Goal: Task Accomplishment & Management: Manage account settings

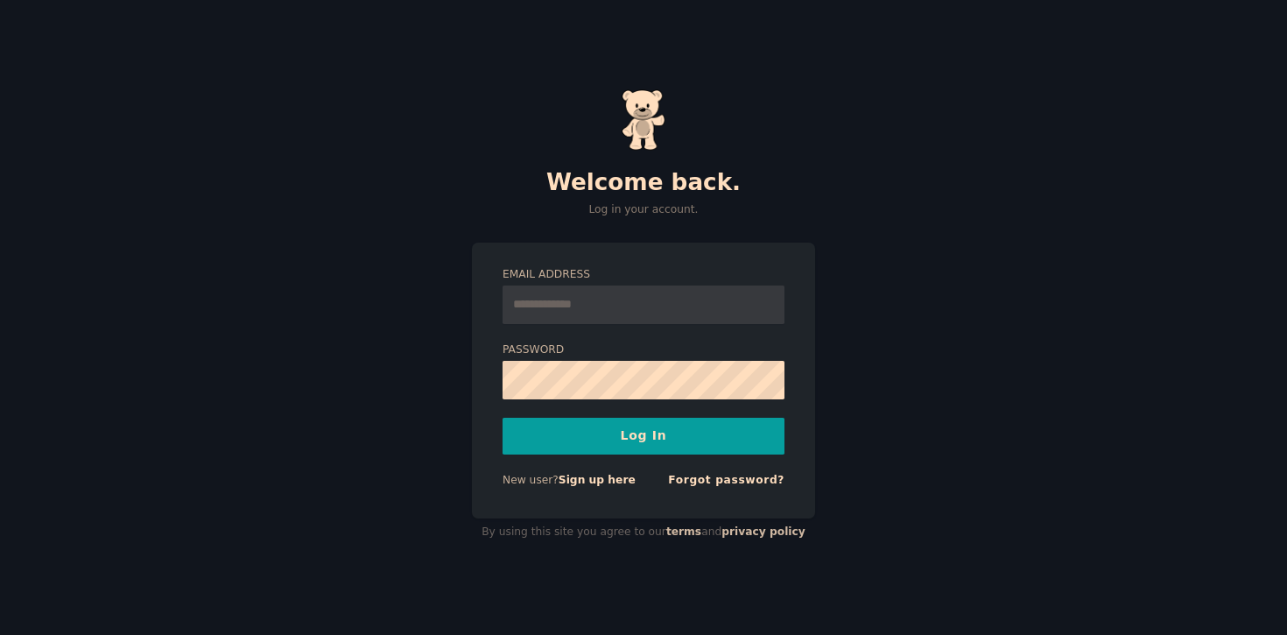
click at [609, 315] on input "Email Address" at bounding box center [643, 304] width 282 height 39
type input "**********"
click at [502, 418] on button "Log In" at bounding box center [643, 436] width 282 height 37
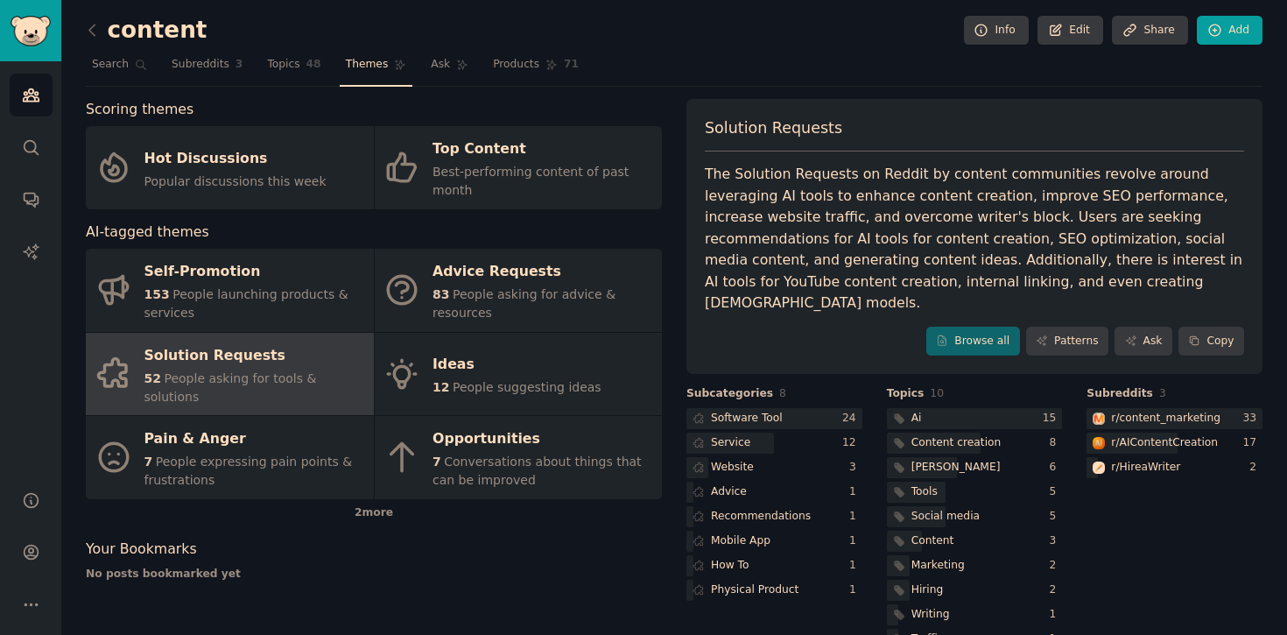
click at [798, 200] on div "The Solution Requests on Reddit by content communities revolve around leveragin…" at bounding box center [974, 239] width 539 height 151
click at [791, 220] on div "The Solution Requests on Reddit by content communities revolve around leveragin…" at bounding box center [974, 239] width 539 height 151
click at [968, 224] on div "The Solution Requests on Reddit by content communities revolve around leveragin…" at bounding box center [974, 239] width 539 height 151
